Goal: Task Accomplishment & Management: Use online tool/utility

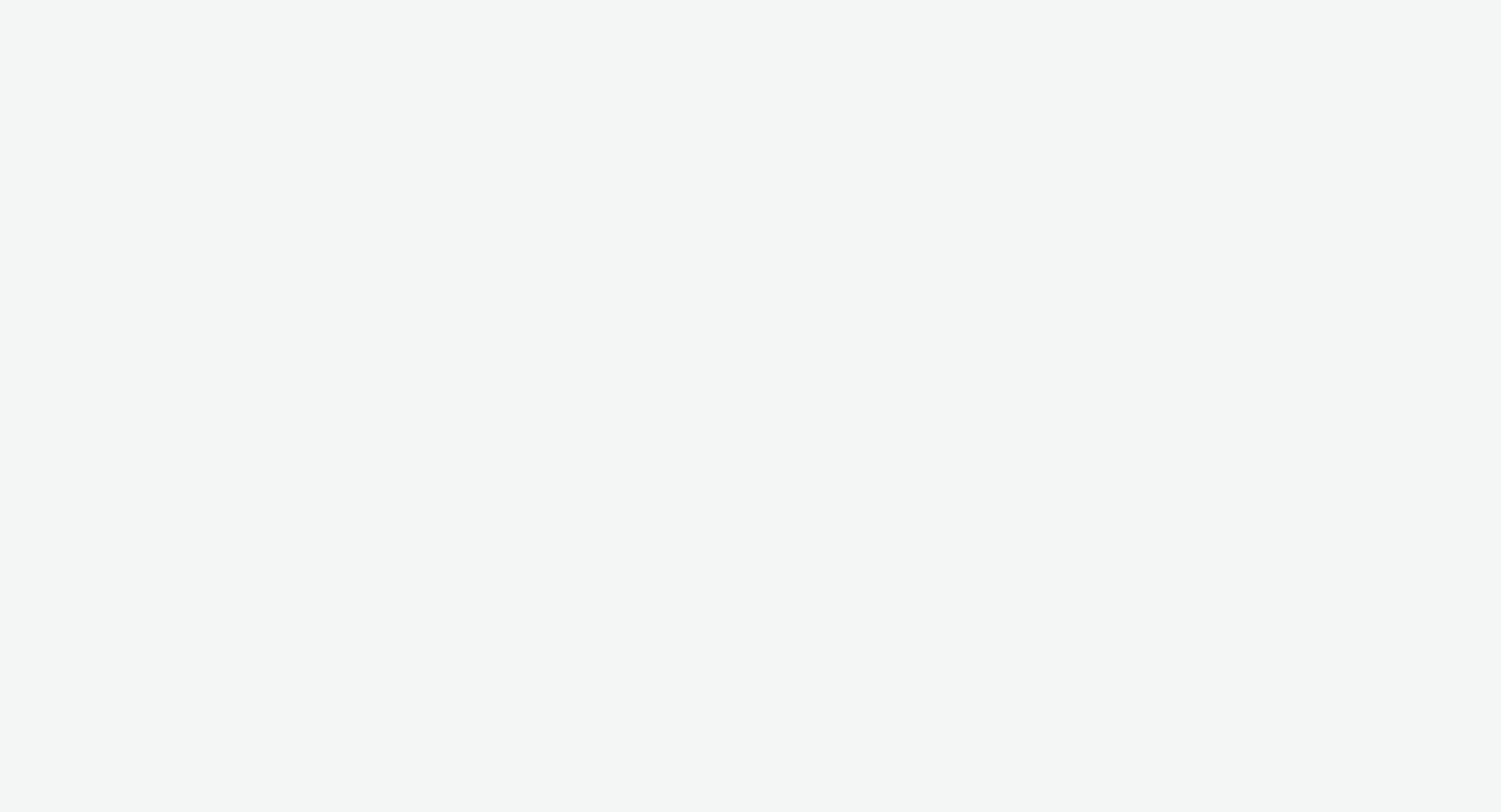
select select "f4db3760-27fe-4d14-9c44-df0c95b595a4"
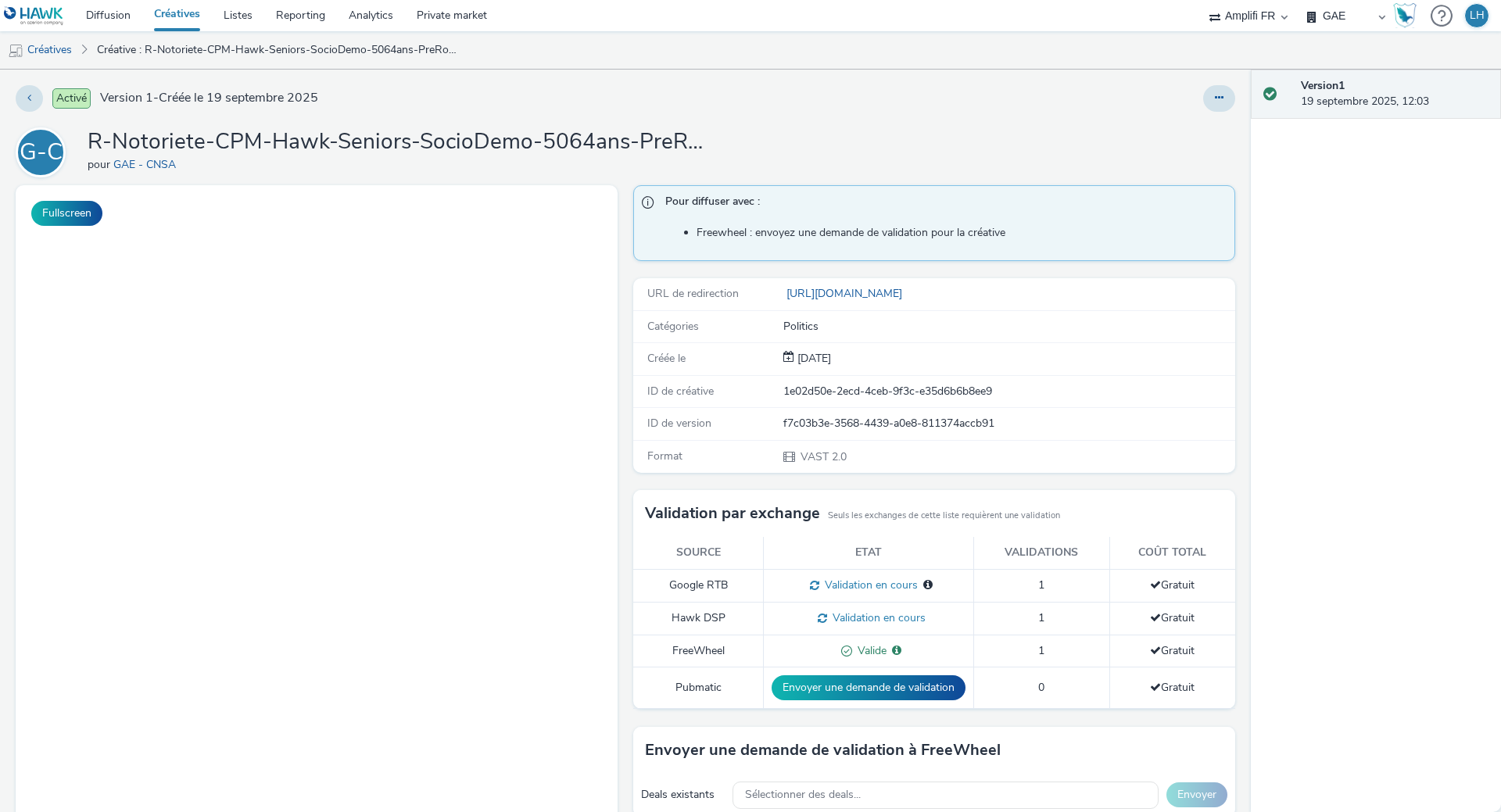
select select "f4db3760-27fe-4d14-9c44-df0c95b595a4"
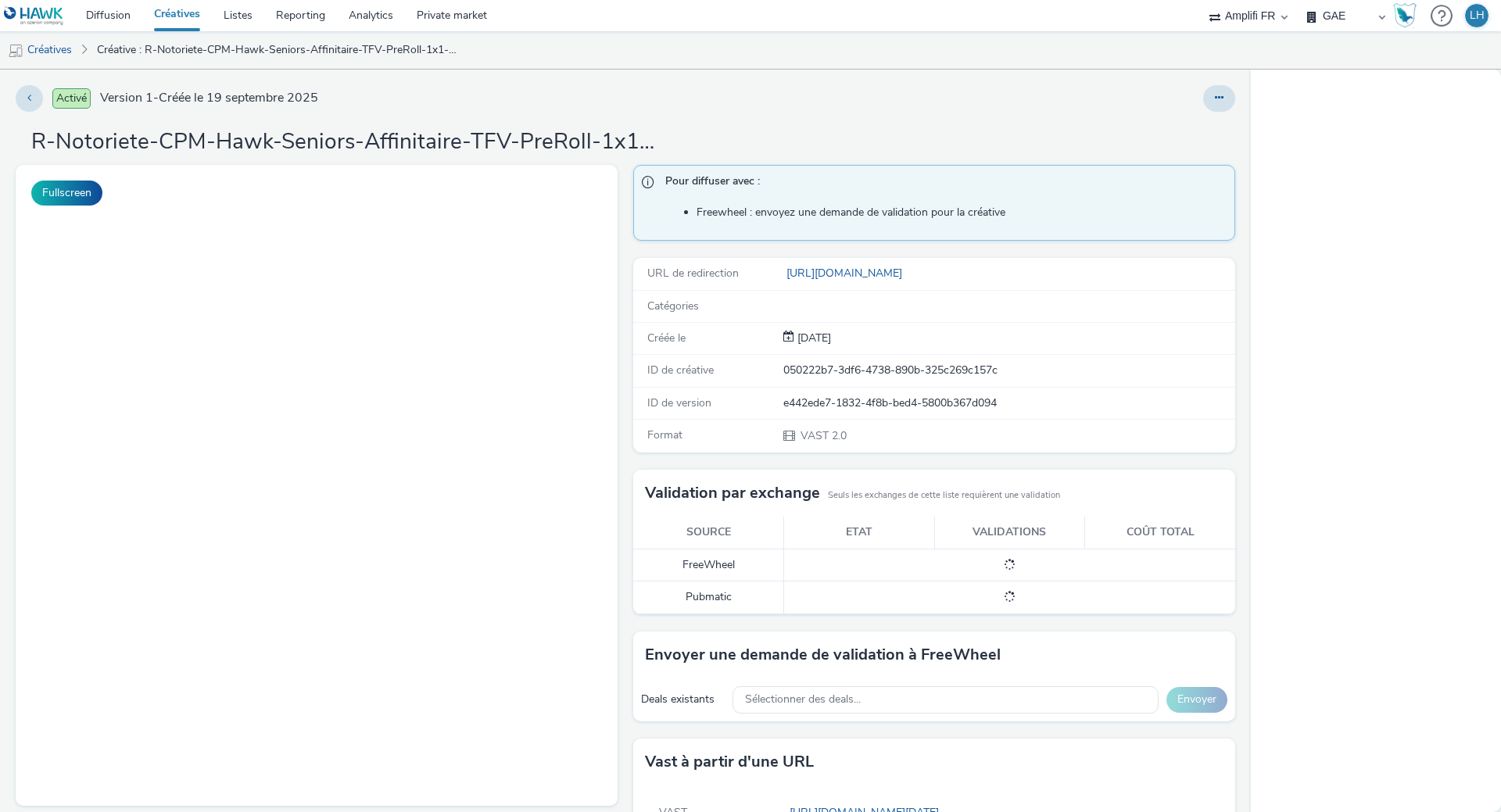
select select "f4db3760-27fe-4d14-9c44-df0c95b595a4"
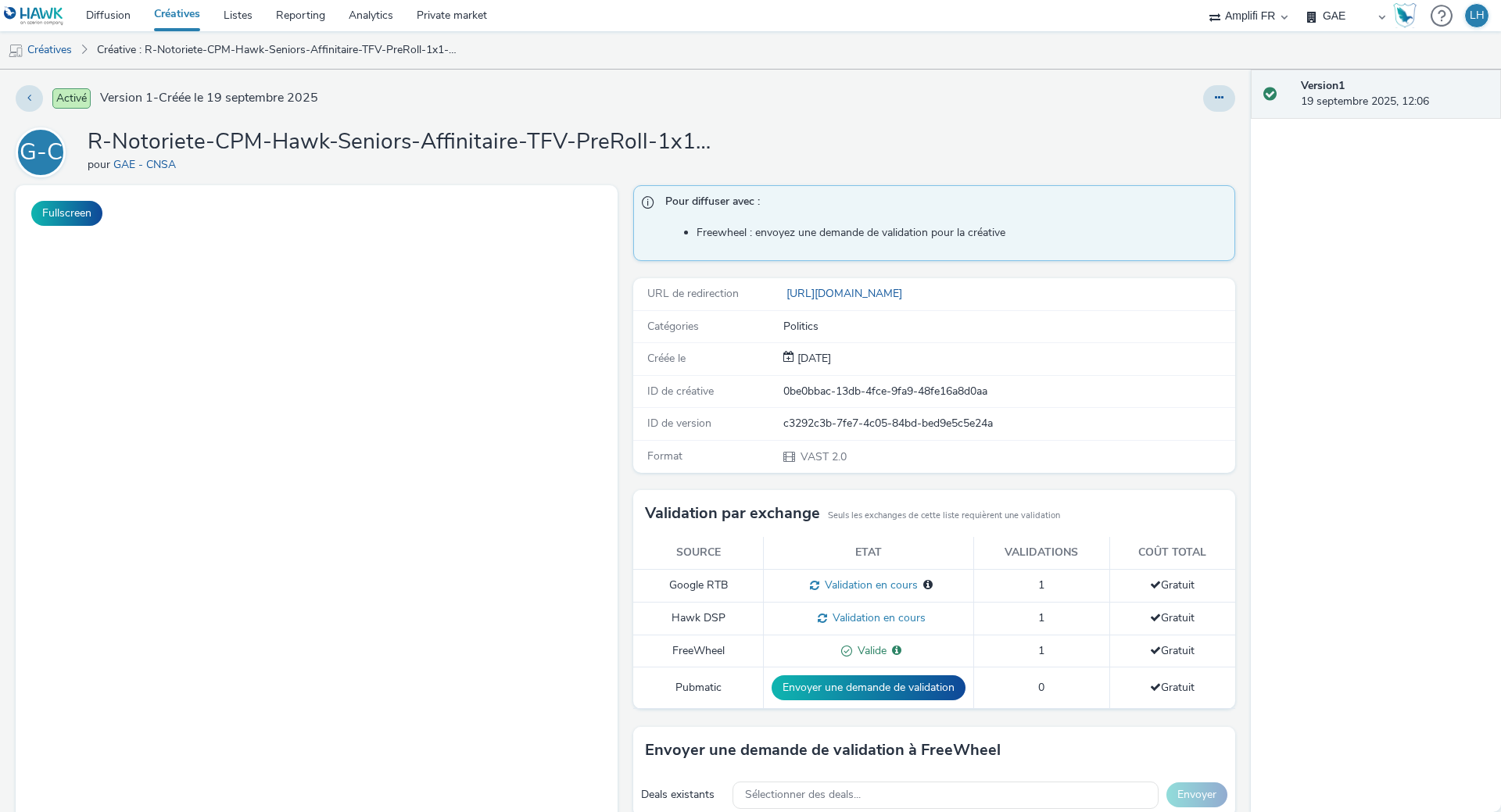
select select "f4db3760-27fe-4d14-9c44-df0c95b595a4"
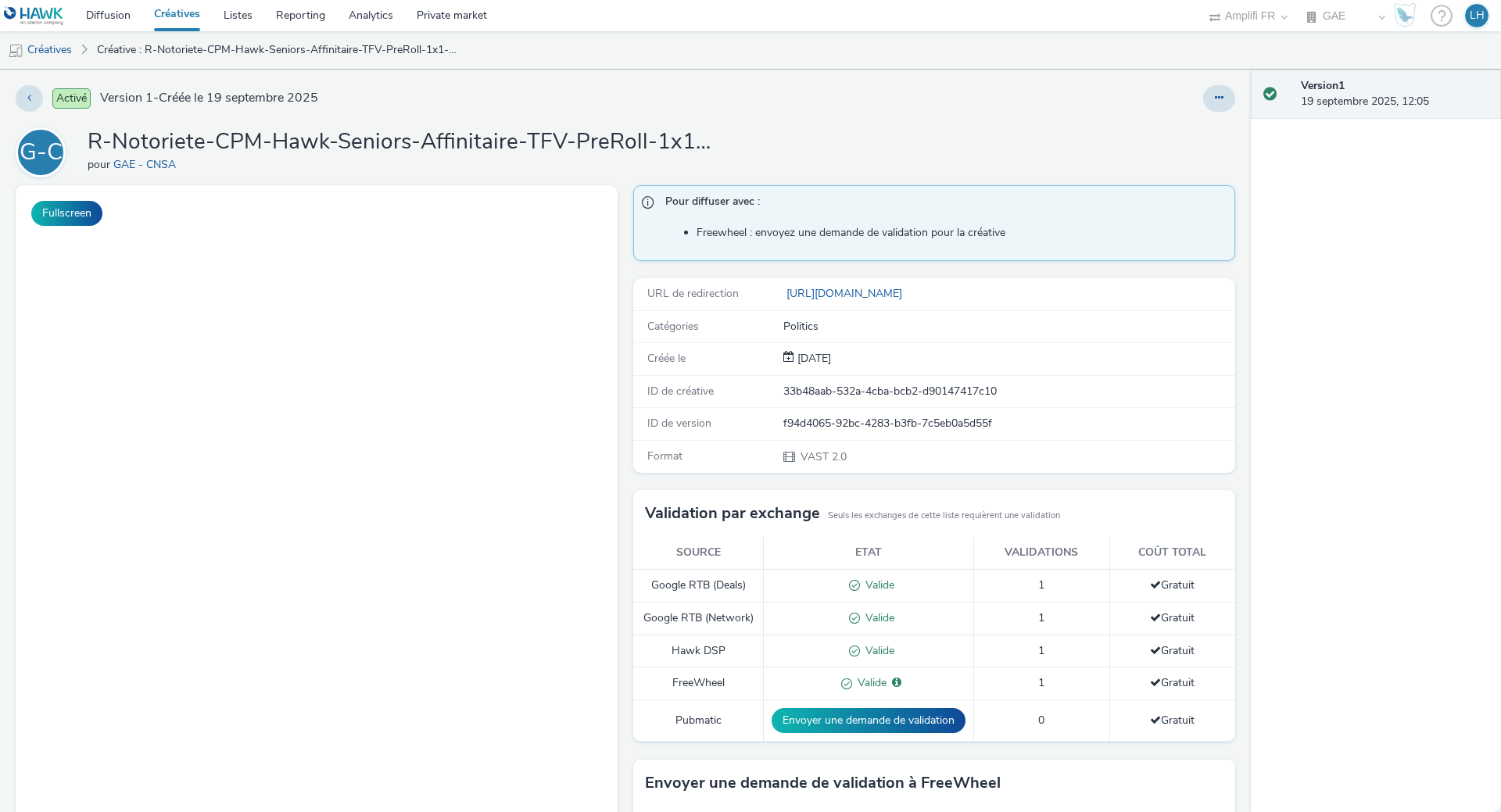
select select "f4db3760-27fe-4d14-9c44-df0c95b595a4"
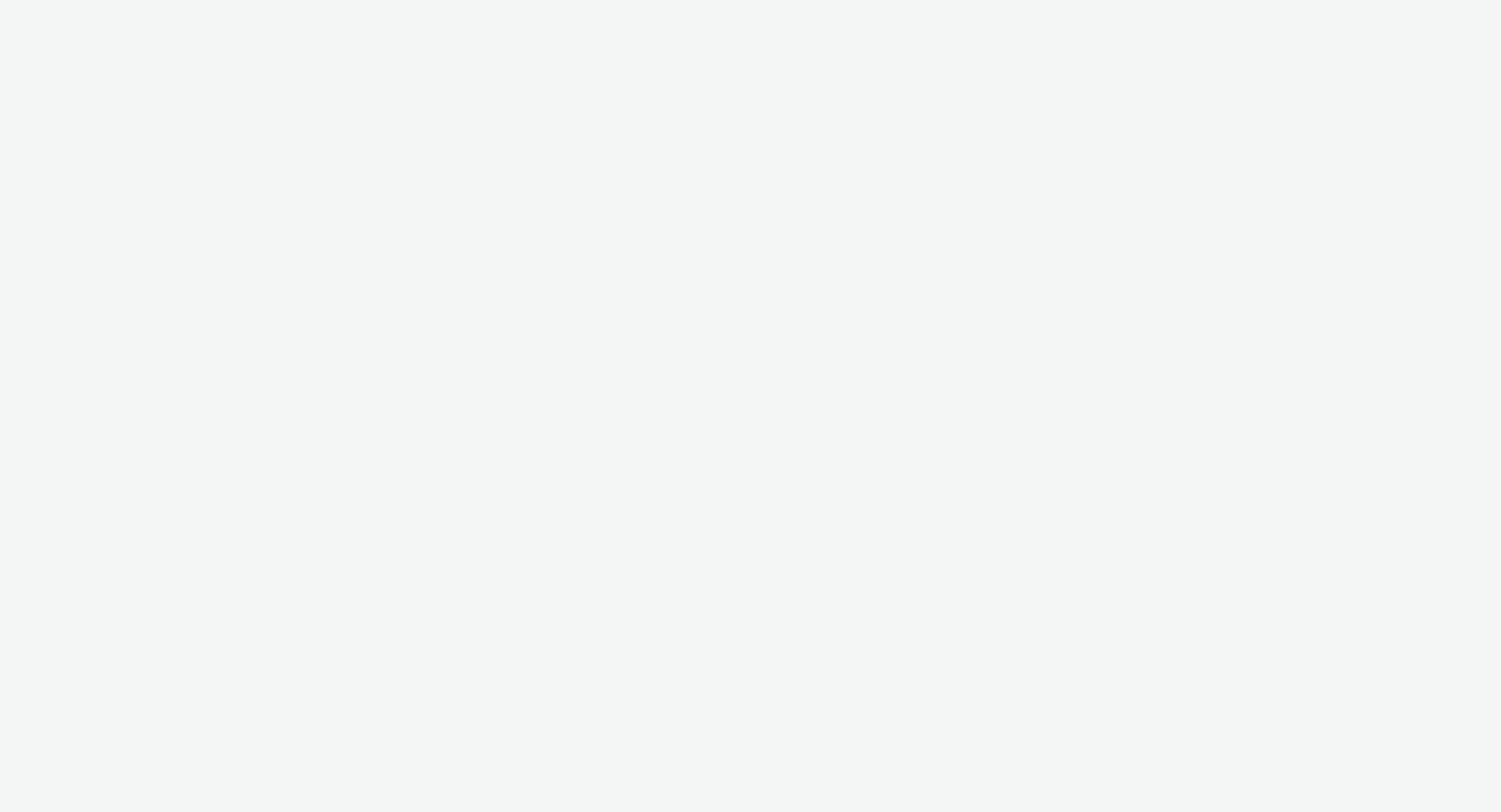
select select "f4db3760-27fe-4d14-9c44-df0c95b595a4"
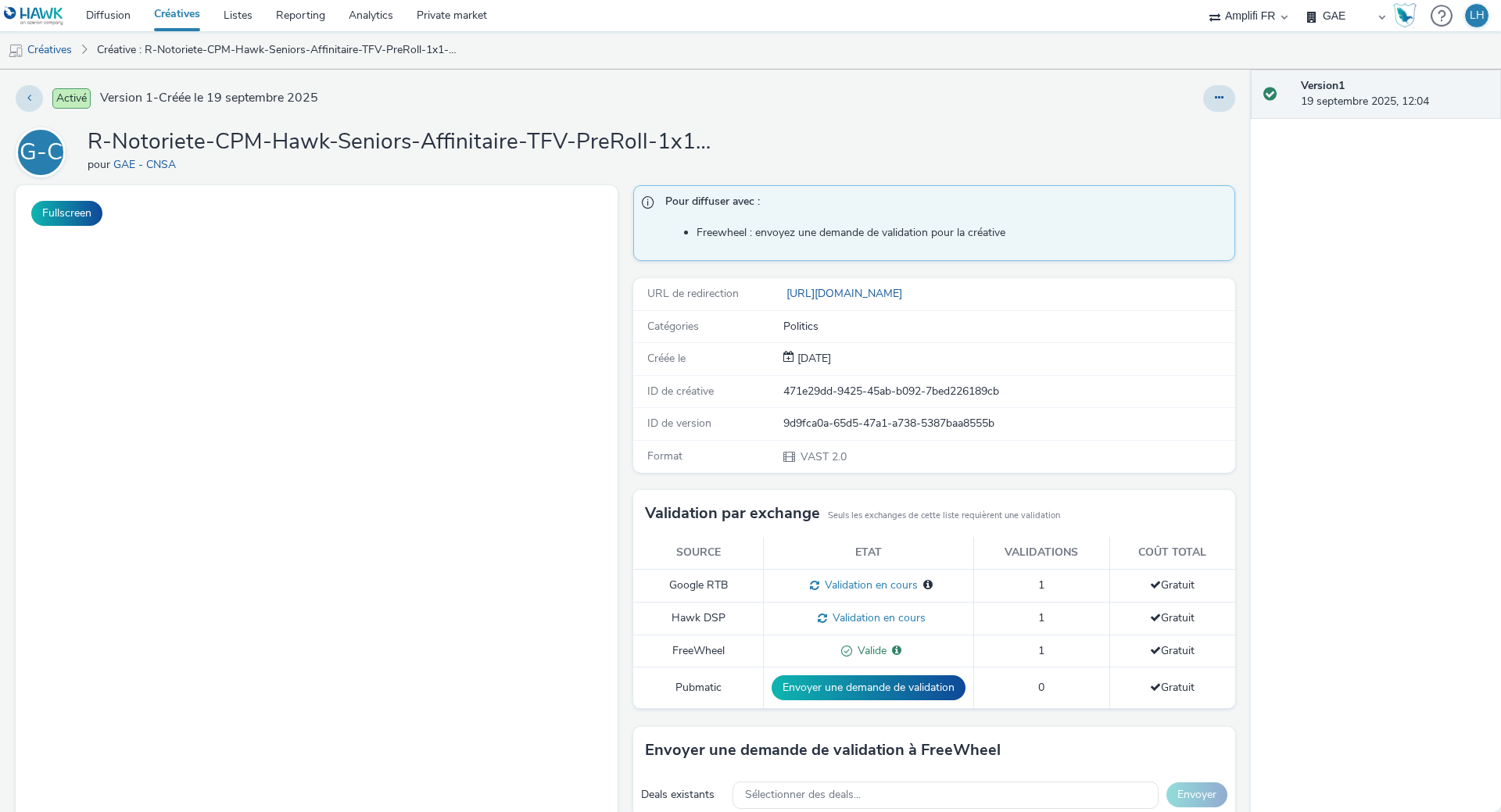
select select "f4db3760-27fe-4d14-9c44-df0c95b595a4"
